Goal: Task Accomplishment & Management: Manage account settings

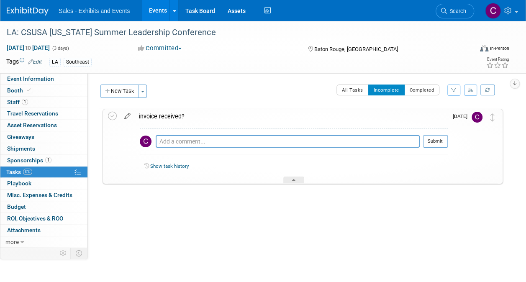
click at [128, 116] on icon at bounding box center [127, 114] width 15 height 10
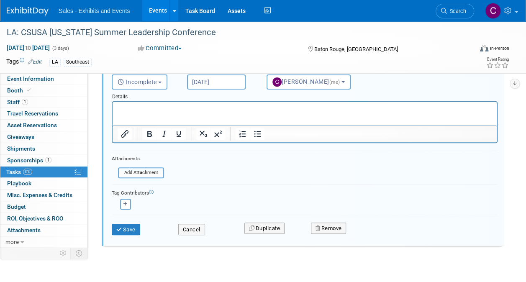
scroll to position [95, 0]
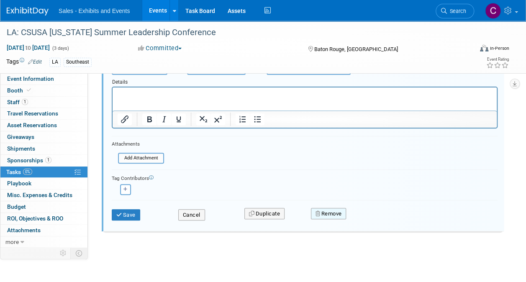
click at [346, 212] on button "Remove" at bounding box center [329, 214] width 36 height 12
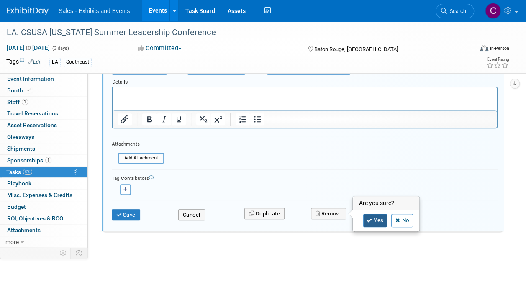
click at [375, 218] on link "Yes" at bounding box center [375, 220] width 24 height 13
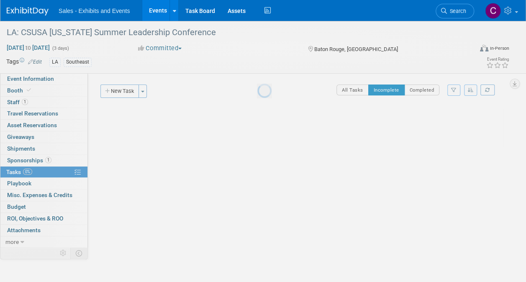
scroll to position [0, 0]
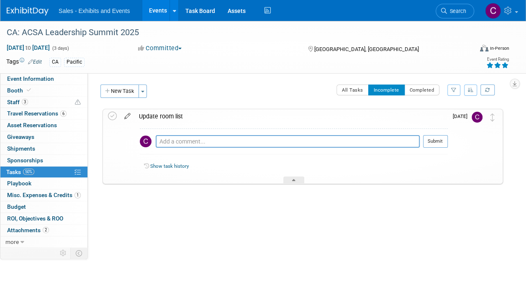
click at [125, 114] on icon at bounding box center [127, 114] width 15 height 10
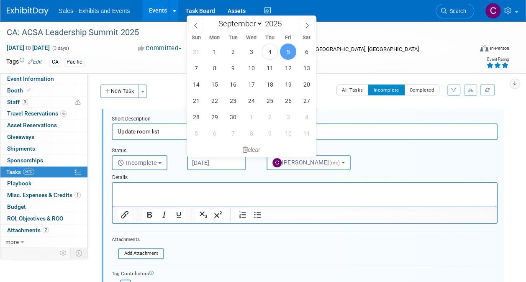
click at [216, 156] on body "Sales - Exhibits and Events Events Add Event Bulk Upload Events Shareable Event…" at bounding box center [263, 141] width 526 height 282
click at [214, 84] on span "15" at bounding box center [214, 84] width 16 height 16
type input "Sep 15, 2025"
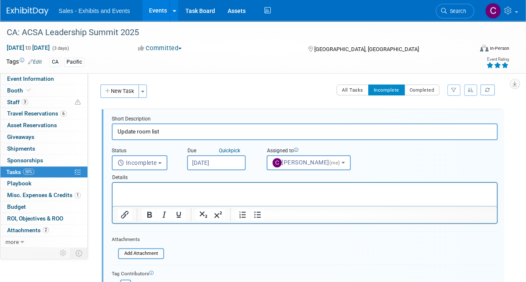
scroll to position [96, 0]
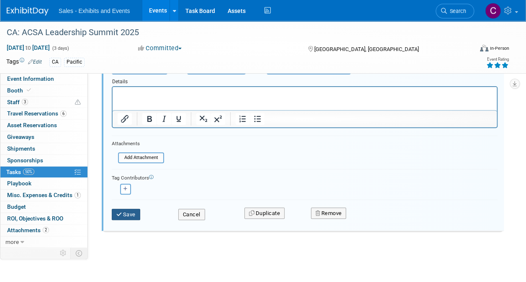
click at [135, 215] on button "Save" at bounding box center [126, 215] width 28 height 12
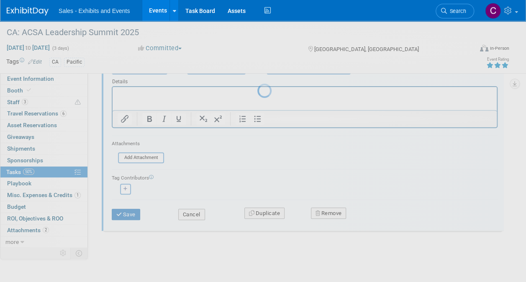
scroll to position [0, 0]
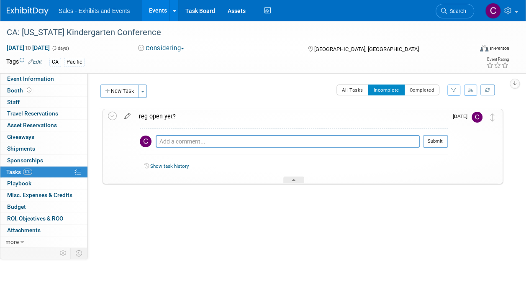
click at [125, 119] on link at bounding box center [127, 117] width 15 height 8
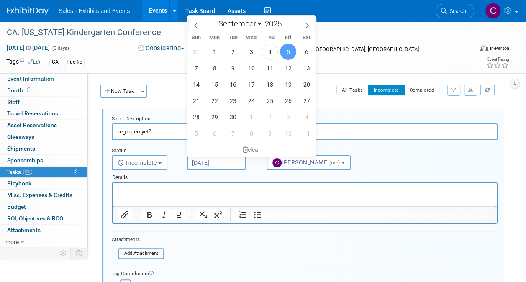
click at [203, 157] on input "[DATE]" at bounding box center [216, 162] width 59 height 15
click at [215, 87] on span "15" at bounding box center [214, 84] width 16 height 16
type input "[DATE]"
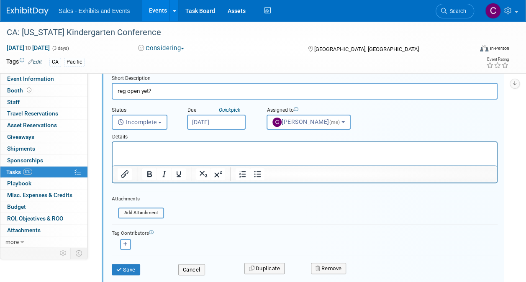
scroll to position [95, 0]
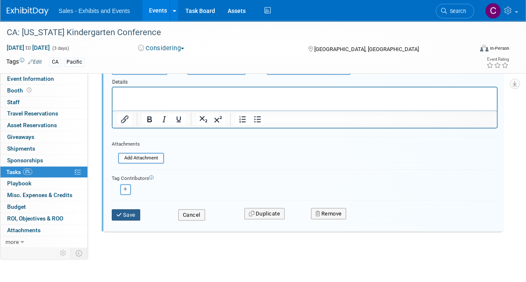
click at [123, 217] on button "Save" at bounding box center [126, 215] width 28 height 12
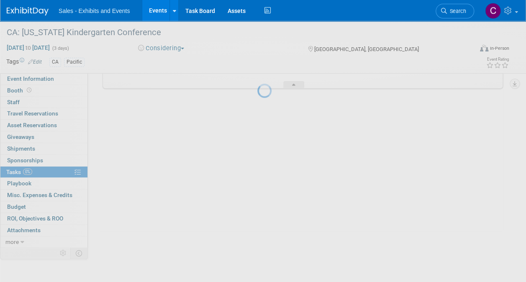
scroll to position [0, 0]
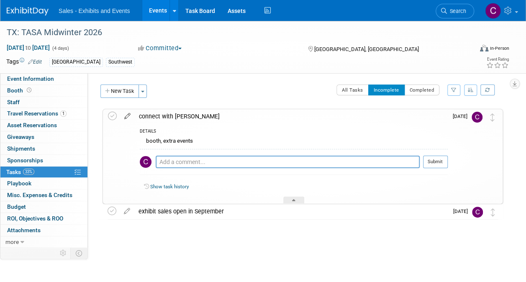
click at [125, 117] on icon at bounding box center [127, 114] width 15 height 10
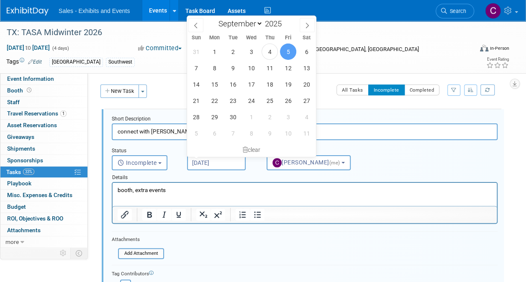
click at [203, 164] on input "[DATE]" at bounding box center [216, 162] width 59 height 15
click at [252, 121] on span "1" at bounding box center [251, 117] width 16 height 16
type input "Oct 1, 2025"
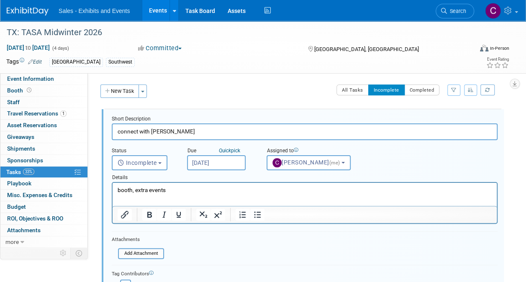
scroll to position [111, 0]
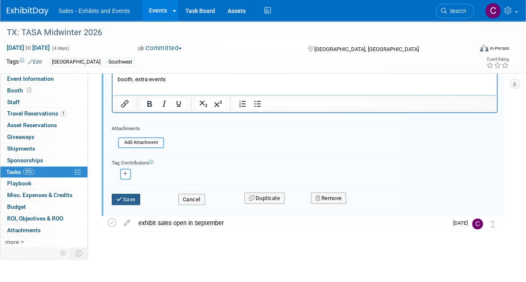
click at [123, 199] on button "Save" at bounding box center [126, 200] width 28 height 12
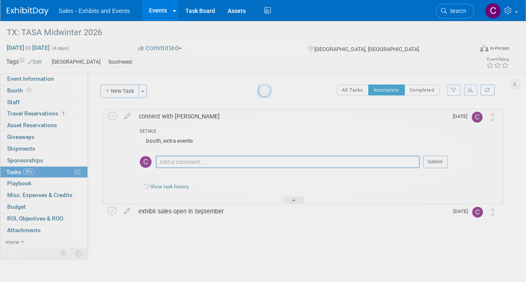
scroll to position [0, 0]
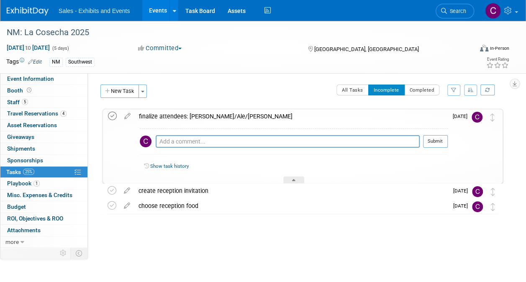
click at [109, 115] on icon at bounding box center [112, 116] width 9 height 9
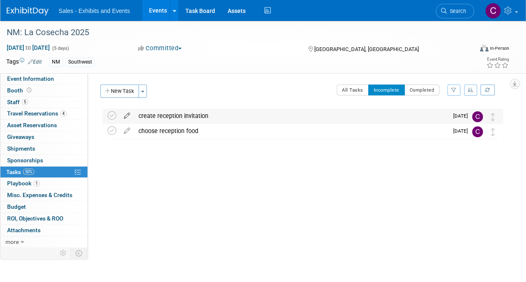
click at [127, 115] on icon at bounding box center [127, 114] width 15 height 10
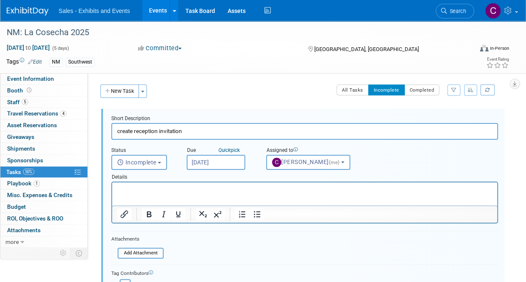
click at [195, 162] on input "[DATE]" at bounding box center [216, 162] width 59 height 15
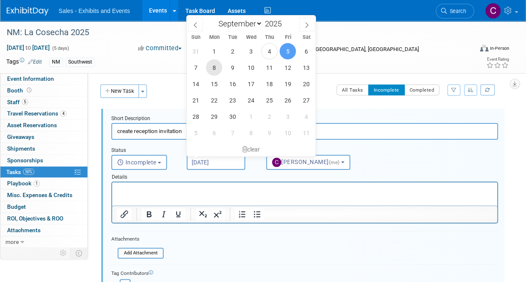
click at [216, 69] on span "8" at bounding box center [214, 67] width 16 height 16
type input "[DATE]"
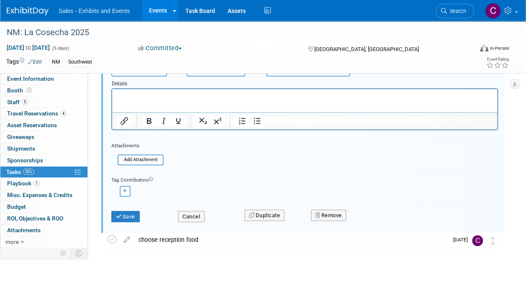
scroll to position [110, 0]
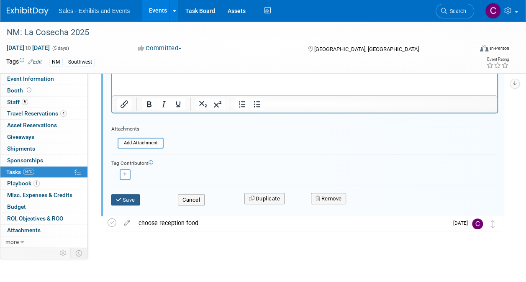
click at [137, 199] on button "Save" at bounding box center [125, 200] width 28 height 12
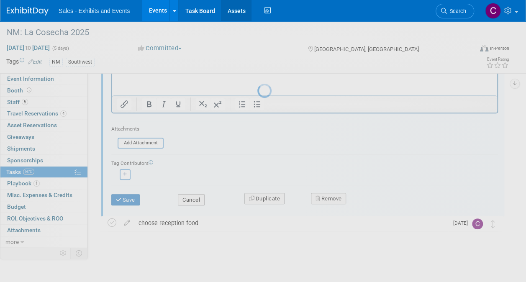
scroll to position [0, 0]
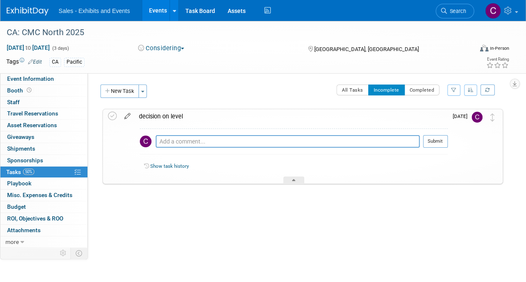
click at [128, 115] on icon at bounding box center [127, 114] width 15 height 10
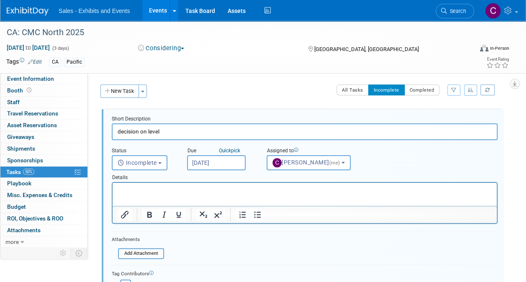
click at [195, 161] on input "[DATE]" at bounding box center [216, 162] width 59 height 15
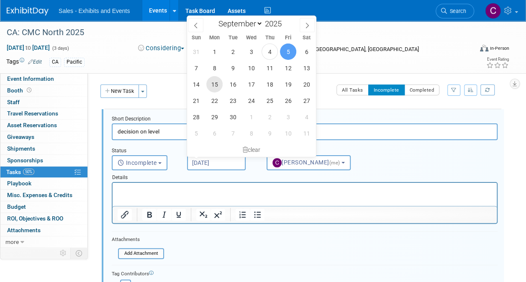
click at [211, 90] on span "15" at bounding box center [214, 84] width 16 height 16
type input "Sep 15, 2025"
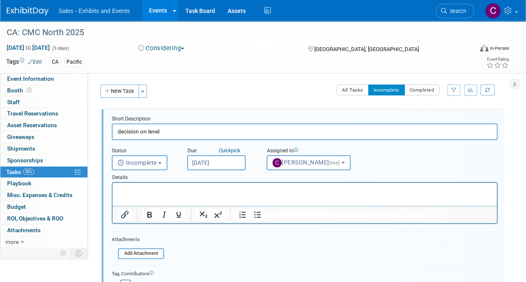
scroll to position [96, 0]
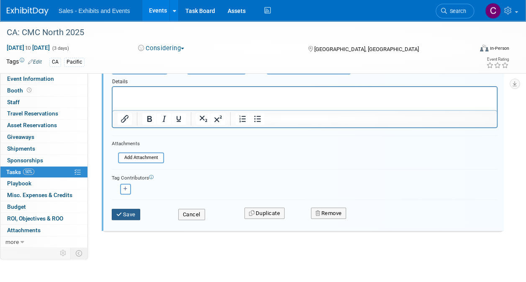
click at [127, 212] on button "Save" at bounding box center [126, 215] width 28 height 12
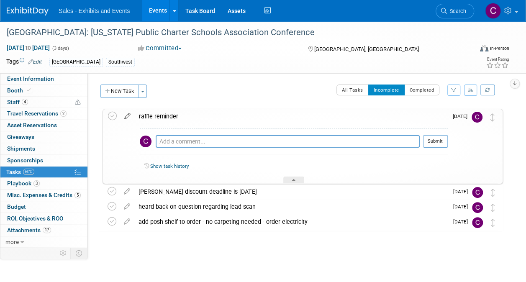
click at [126, 117] on icon at bounding box center [127, 114] width 15 height 10
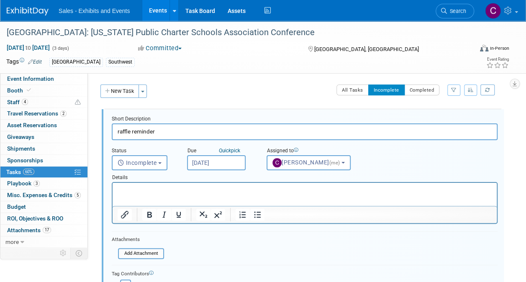
click at [216, 157] on input "[DATE]" at bounding box center [216, 162] width 59 height 15
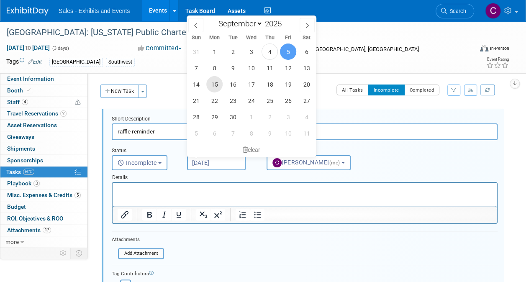
click at [212, 83] on span "15" at bounding box center [214, 84] width 16 height 16
type input "[DATE]"
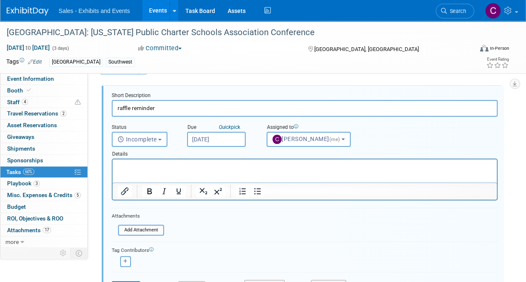
scroll to position [143, 0]
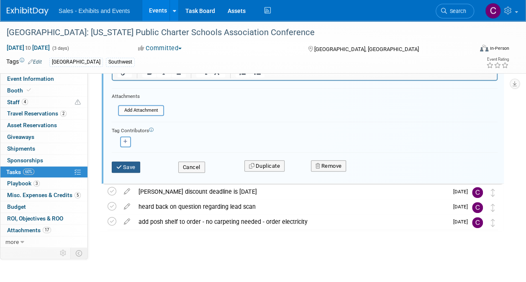
click at [139, 166] on button "Save" at bounding box center [126, 168] width 28 height 12
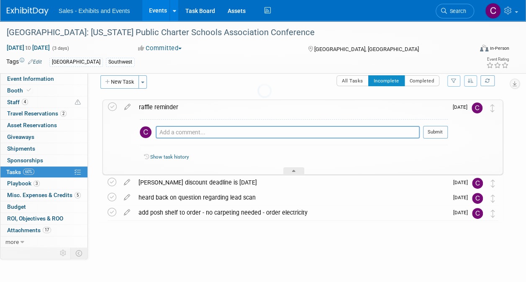
scroll to position [0, 0]
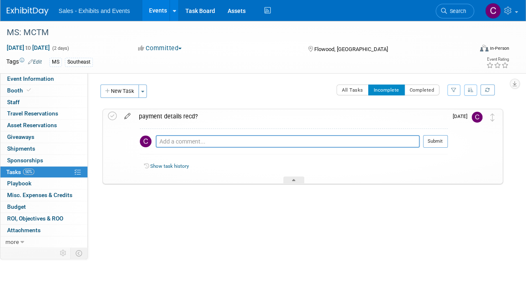
click at [125, 119] on icon at bounding box center [127, 114] width 15 height 10
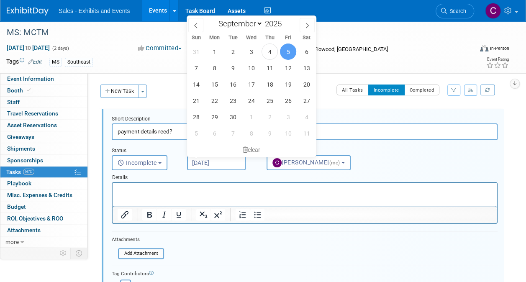
click at [207, 166] on input "[DATE]" at bounding box center [216, 162] width 59 height 15
click at [252, 100] on span "24" at bounding box center [251, 100] width 16 height 16
type input "Sep 24, 2025"
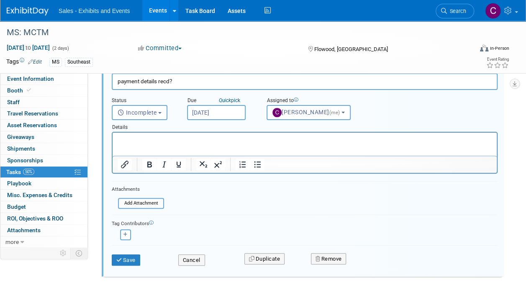
scroll to position [96, 0]
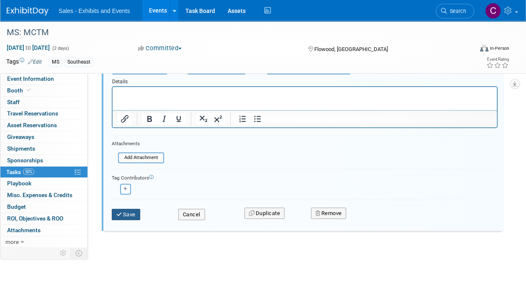
click at [133, 213] on button "Save" at bounding box center [126, 215] width 28 height 12
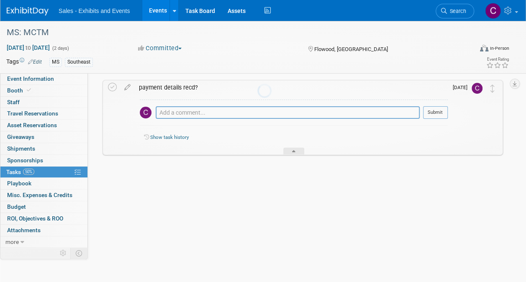
scroll to position [0, 0]
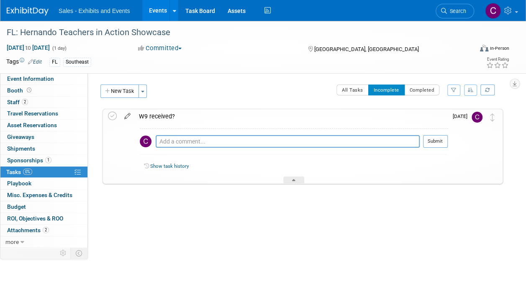
click at [128, 115] on icon at bounding box center [127, 114] width 15 height 10
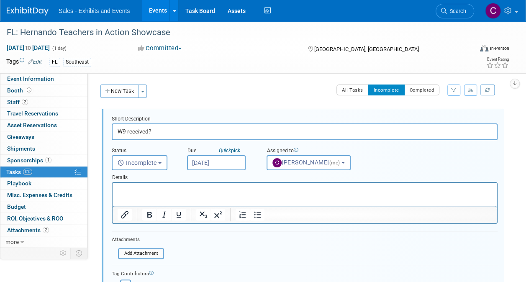
click at [205, 160] on input "[DATE]" at bounding box center [216, 162] width 59 height 15
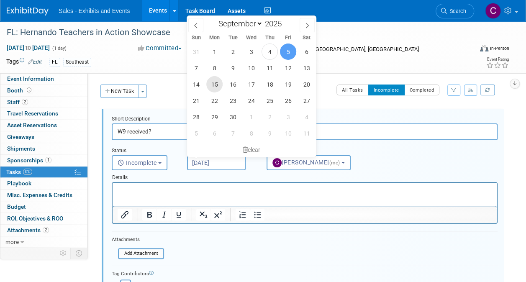
click at [209, 86] on span "15" at bounding box center [214, 84] width 16 height 16
type input "[DATE]"
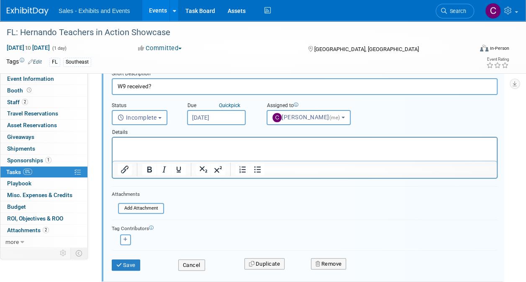
scroll to position [95, 0]
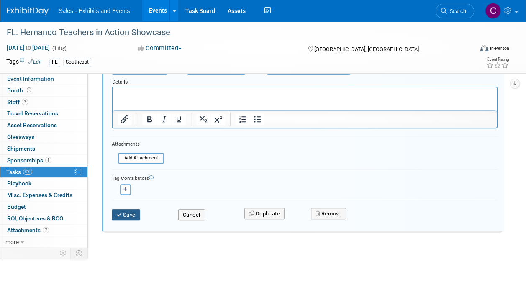
click at [133, 214] on button "Save" at bounding box center [126, 215] width 28 height 12
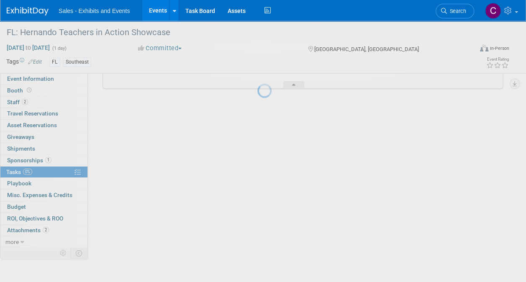
scroll to position [0, 0]
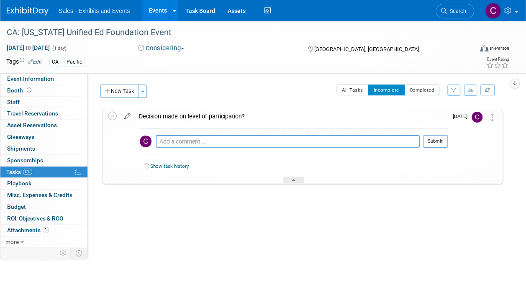
click at [126, 119] on icon at bounding box center [127, 114] width 15 height 10
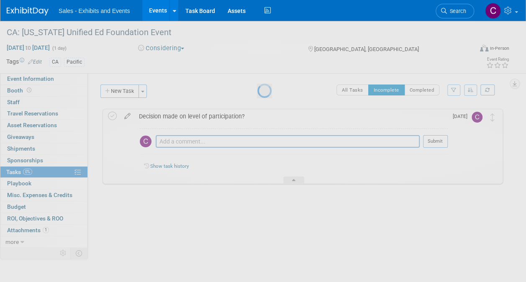
select select "8"
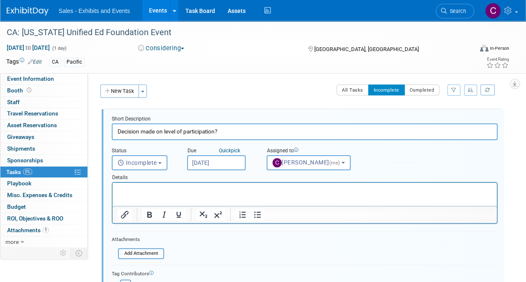
click at [208, 166] on input "[DATE]" at bounding box center [216, 162] width 59 height 15
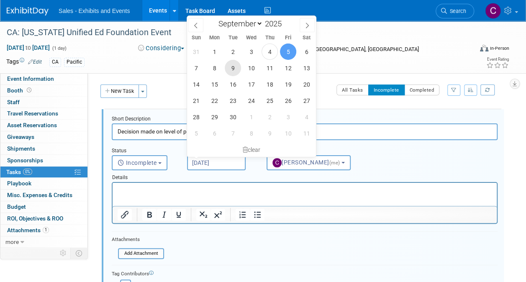
click at [229, 66] on span "9" at bounding box center [233, 68] width 16 height 16
type input "[DATE]"
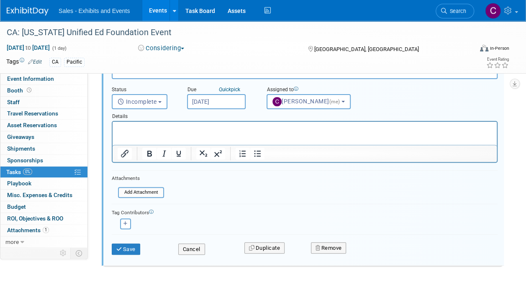
scroll to position [95, 0]
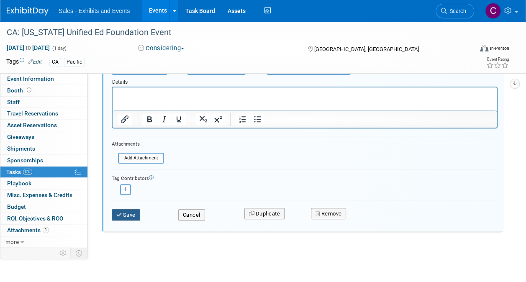
click at [140, 212] on button "Save" at bounding box center [126, 215] width 28 height 12
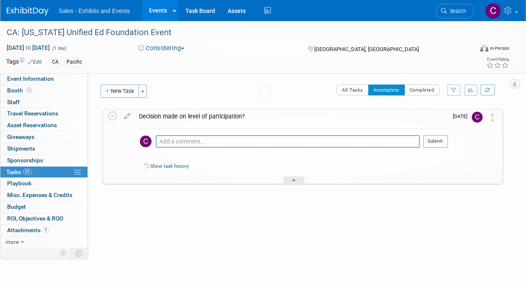
scroll to position [0, 0]
click at [195, 12] on link "Task Board" at bounding box center [200, 10] width 42 height 21
